Goal: Information Seeking & Learning: Learn about a topic

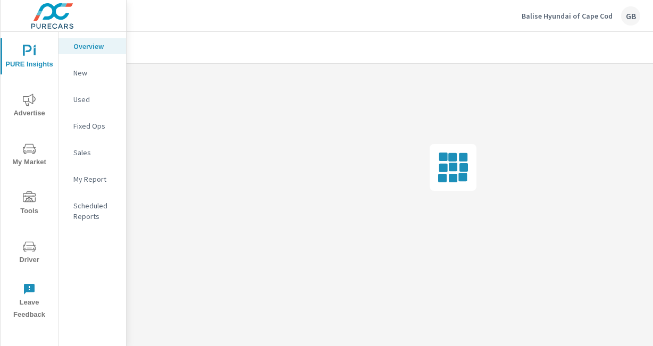
click at [622, 189] on div at bounding box center [453, 168] width 653 height 208
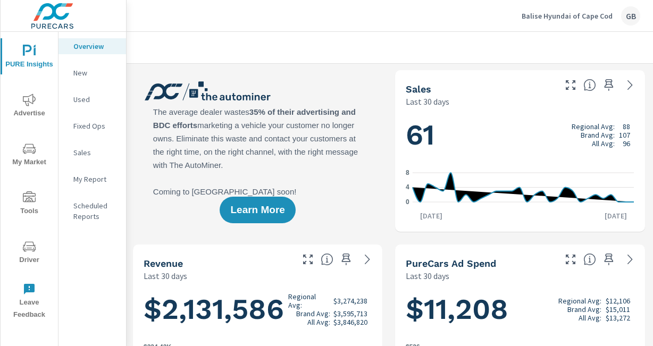
click at [22, 106] on span "Advertise" at bounding box center [29, 107] width 51 height 26
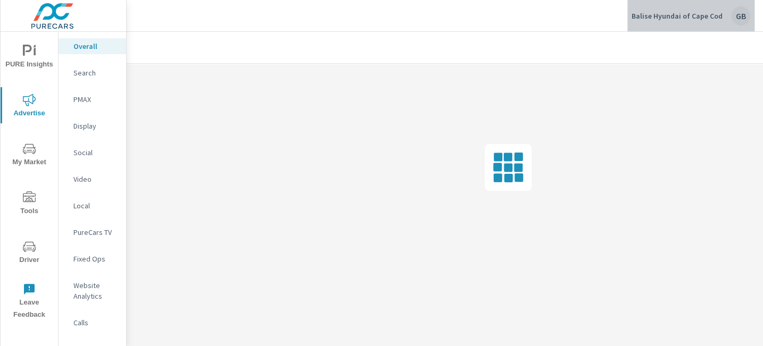
click at [652, 13] on div "GB" at bounding box center [740, 15] width 19 height 19
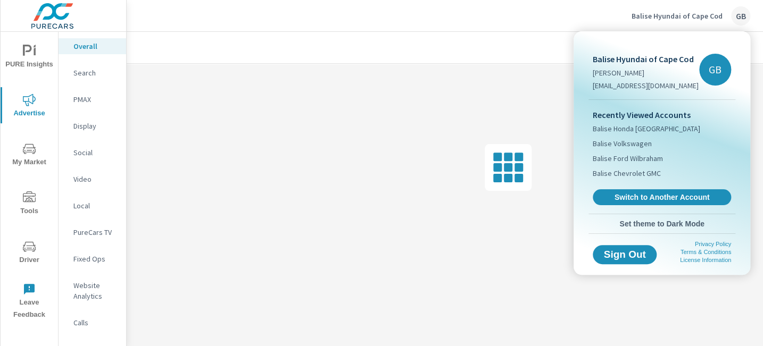
click at [262, 31] on div at bounding box center [381, 173] width 763 height 346
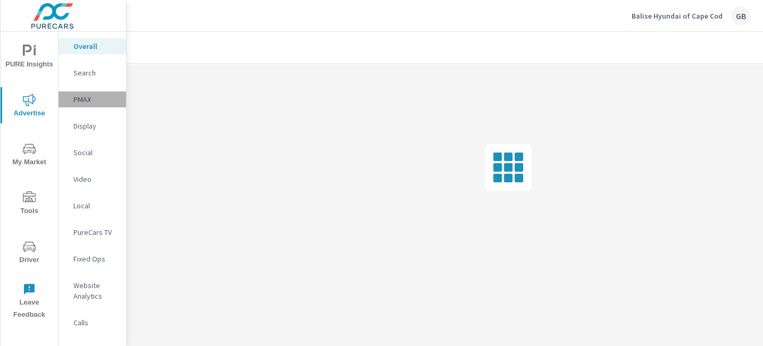
click at [81, 95] on p "PMAX" at bounding box center [95, 99] width 44 height 11
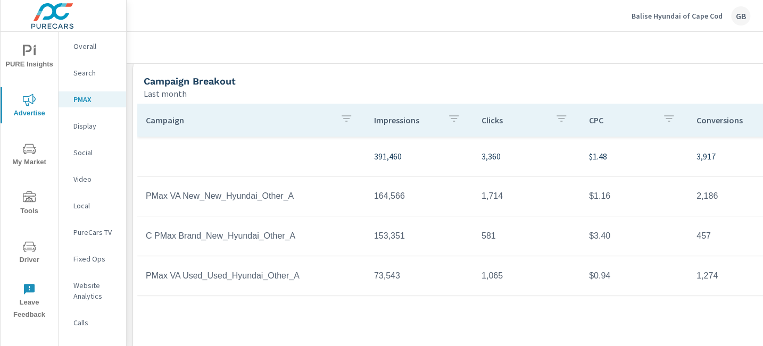
scroll to position [162, 0]
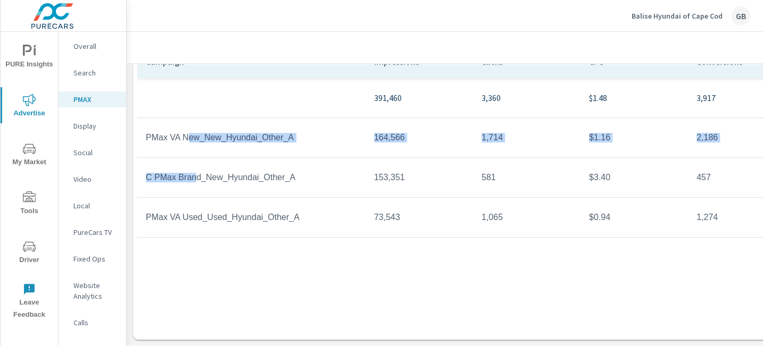
drag, startPoint x: 188, startPoint y: 136, endPoint x: 191, endPoint y: 169, distance: 33.2
click at [191, 169] on tbody "391,460 3,360 $1.48 3,917 $4,970.68 PMax VA New_New_Hyundai_Other_A 164,566 1,7…" at bounding box center [520, 158] width 766 height 160
drag, startPoint x: 182, startPoint y: 171, endPoint x: 151, endPoint y: 170, distance: 31.4
click at [182, 171] on td "C PMax Brand_New_Hyundai_Other_A" at bounding box center [251, 177] width 228 height 27
click at [141, 171] on td "C PMax Brand_New_Hyundai_Other_A" at bounding box center [251, 177] width 228 height 27
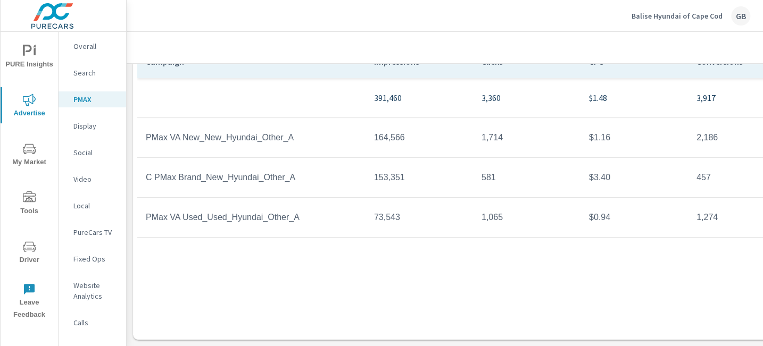
click at [266, 169] on td "C PMax Brand_New_Hyundai_Other_A" at bounding box center [251, 177] width 228 height 27
drag, startPoint x: 191, startPoint y: 174, endPoint x: 674, endPoint y: 154, distance: 483.3
click at [652, 158] on tr "C PMax Brand_New_Hyundai_Other_A 153,351 581 $3.40 457 $1,973.76" at bounding box center [519, 178] width 765 height 40
click at [652, 165] on td "$3.40" at bounding box center [633, 177] width 107 height 27
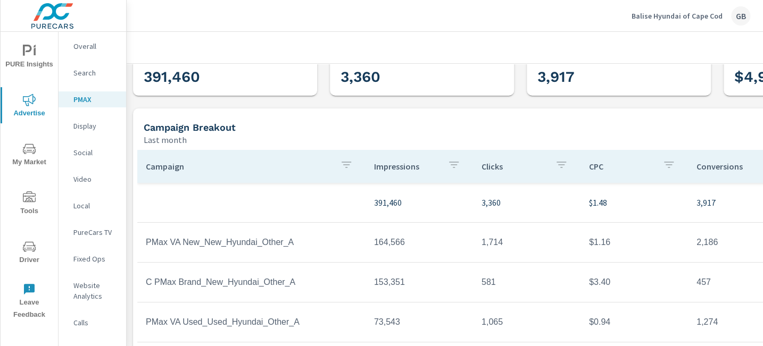
scroll to position [0, 0]
